Goal: Information Seeking & Learning: Learn about a topic

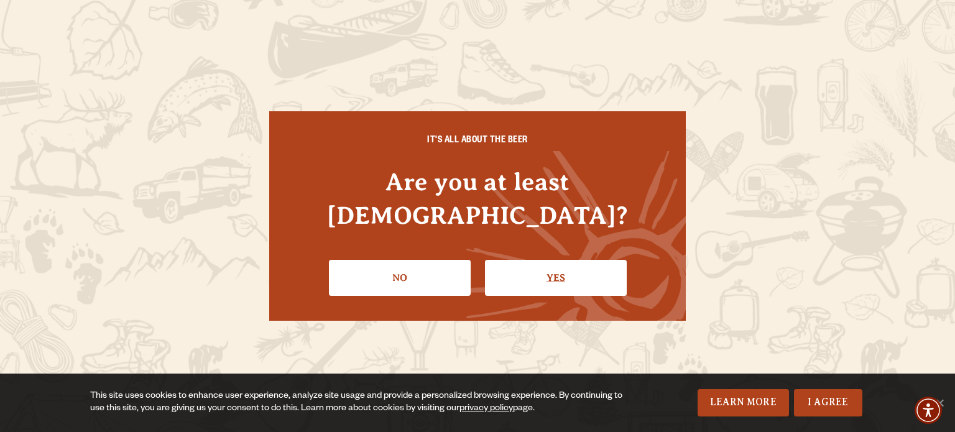
click at [553, 260] on link "Yes" at bounding box center [556, 278] width 142 height 36
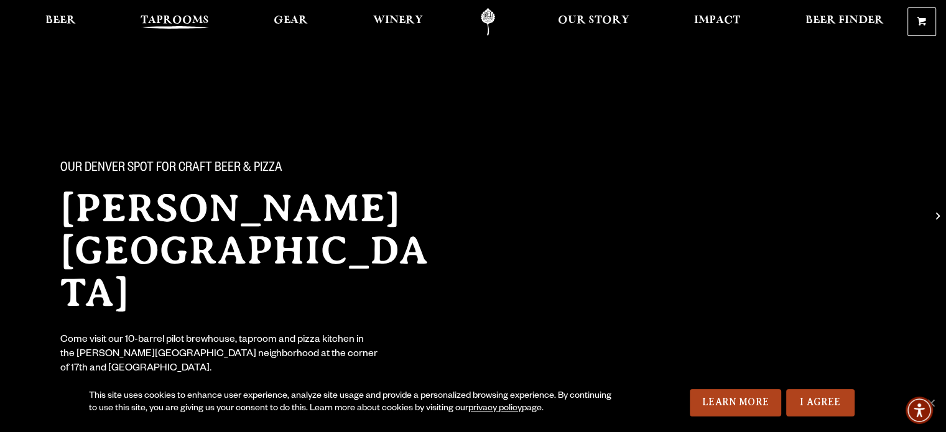
click at [187, 18] on span "Taprooms" at bounding box center [175, 21] width 68 height 10
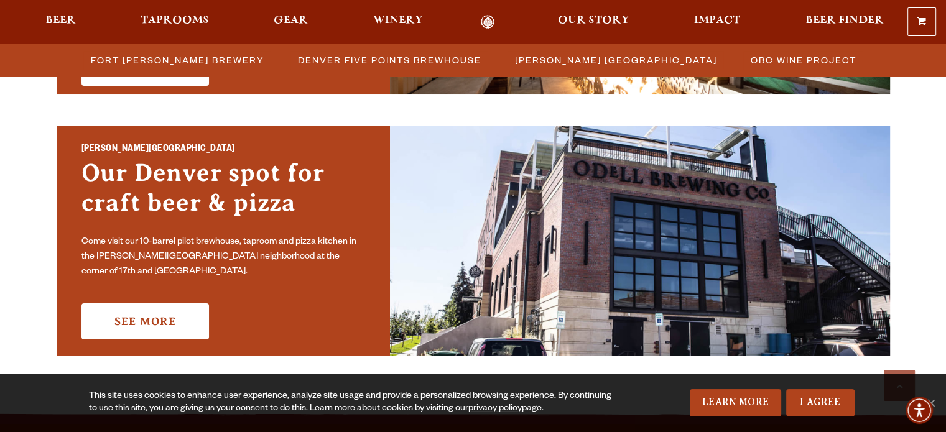
scroll to position [916, 0]
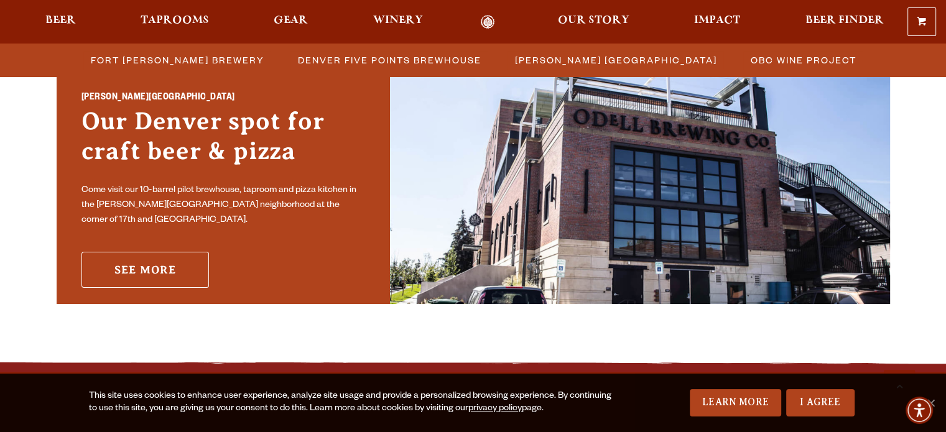
click at [177, 261] on link "See More" at bounding box center [144, 270] width 127 height 36
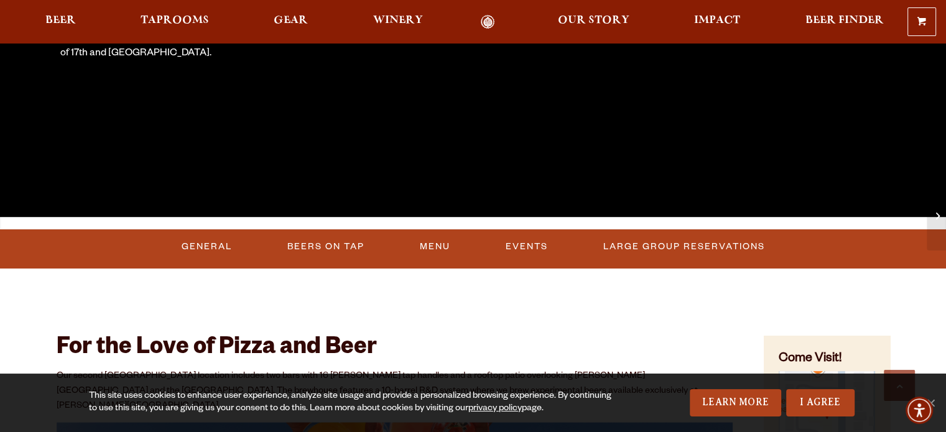
scroll to position [316, 0]
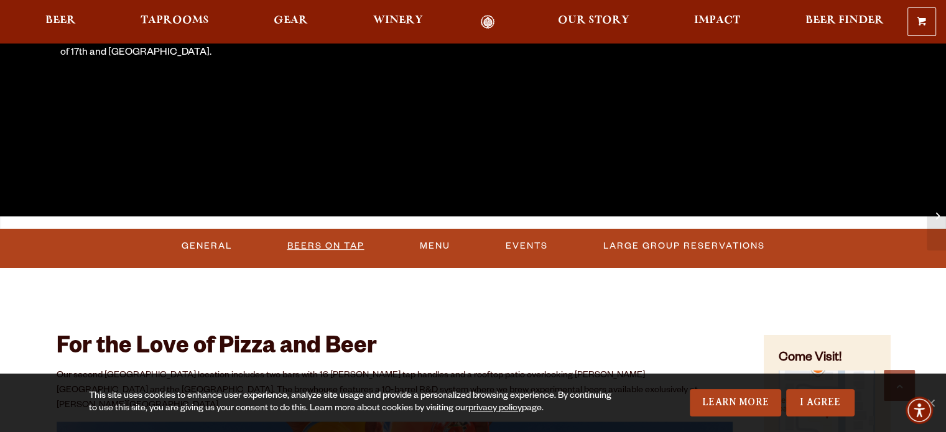
click at [321, 243] on link "Beers On Tap" at bounding box center [325, 246] width 87 height 29
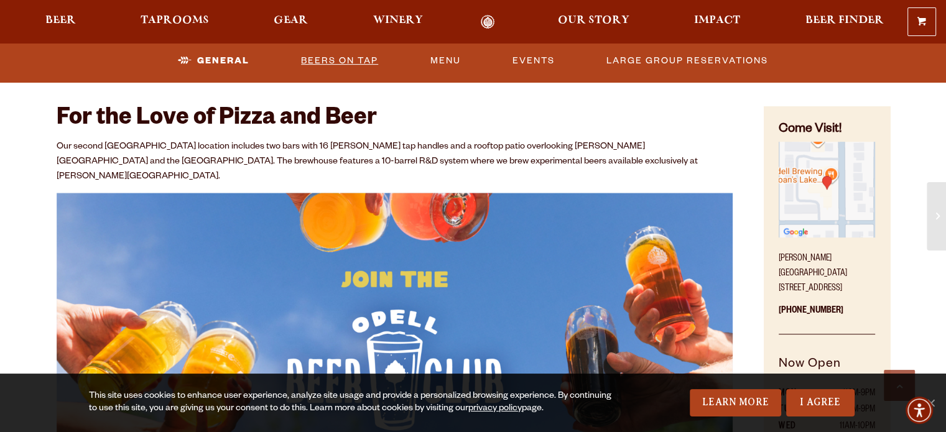
scroll to position [544, 0]
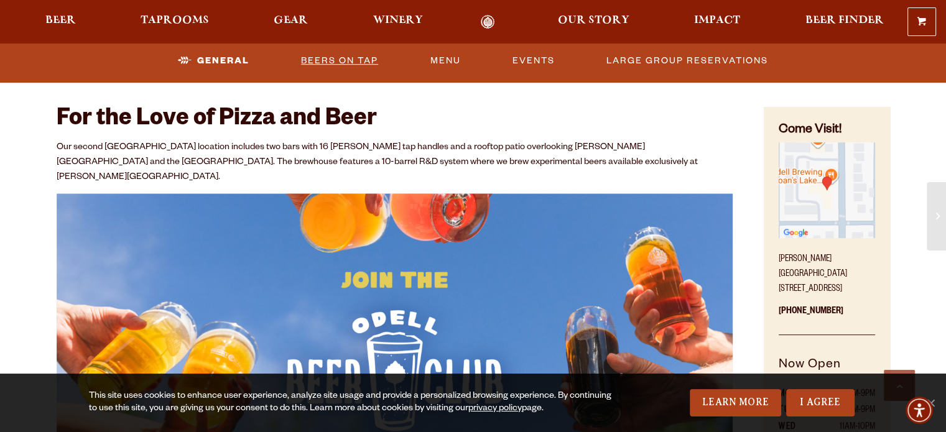
click at [358, 57] on link "Beers On Tap" at bounding box center [339, 61] width 87 height 29
click at [813, 402] on link "I Agree" at bounding box center [820, 402] width 68 height 27
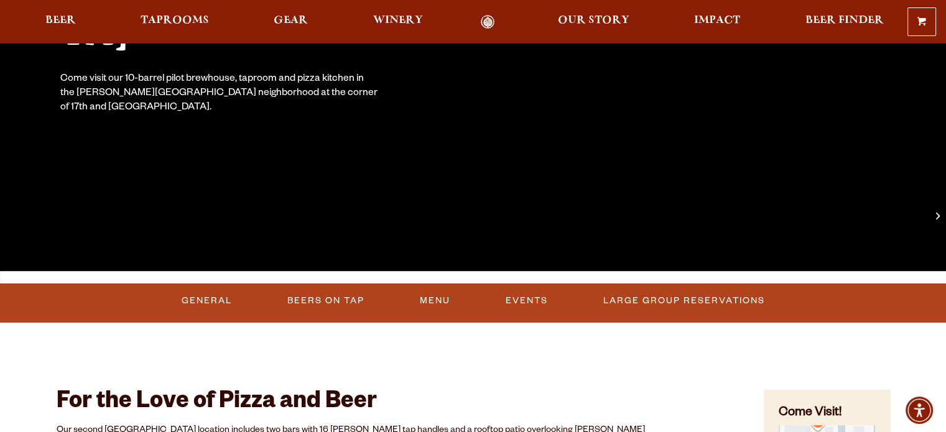
scroll to position [0, 0]
